Goal: Book appointment/travel/reservation

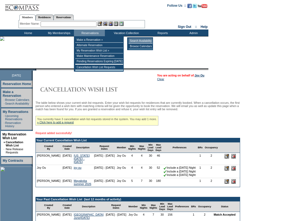
click at [134, 40] on td "Search Availability" at bounding box center [140, 40] width 24 height 5
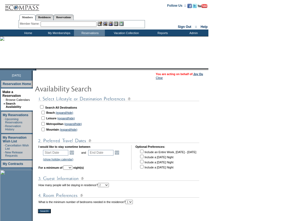
click at [45, 113] on input "checkbox" at bounding box center [42, 112] width 3 height 3
checkbox input "true"
click at [65, 113] on link "(expand/hide)" at bounding box center [64, 112] width 17 height 3
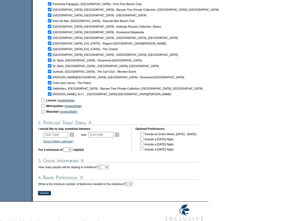
scroll to position [321, 0]
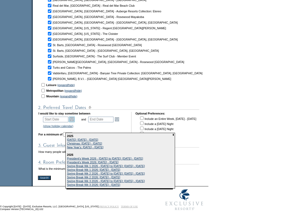
click at [75, 117] on link "Open the calendar popup." at bounding box center [72, 120] width 6 height 6
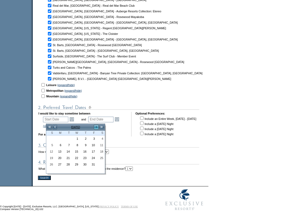
click at [97, 125] on link ">" at bounding box center [96, 127] width 5 height 5
click at [75, 149] on link "12" at bounding box center [75, 152] width 8 height 6
type input "[DATE]"
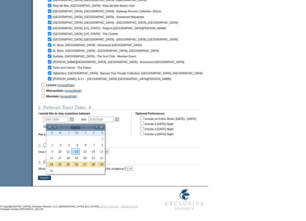
type input "[DATE]"
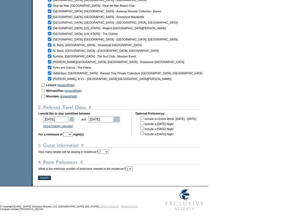
click at [120, 117] on link "Open the calendar popup." at bounding box center [117, 120] width 6 height 6
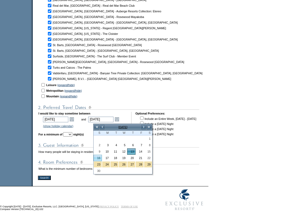
click at [99, 155] on link "16" at bounding box center [98, 158] width 8 height 6
type input "[DATE]"
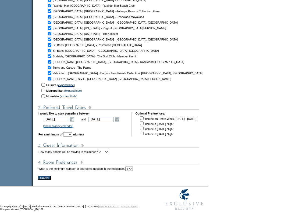
click at [72, 132] on select "1 2 3 4 5 6 7 8 9 10 11 12 13 14" at bounding box center [67, 134] width 9 height 4
select select "4"
click at [71, 132] on select "1 2 3 4 5 6 7 8 9 10 11 12 13 14" at bounding box center [67, 134] width 9 height 4
click at [45, 178] on input "Search!" at bounding box center [44, 178] width 13 height 4
